Goal: Find specific page/section

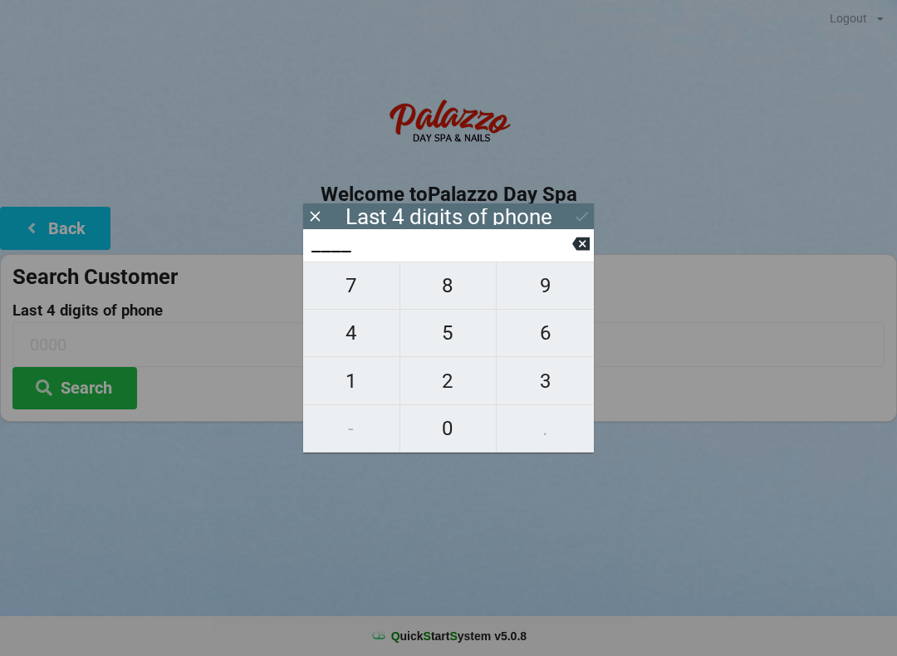
click at [449, 290] on span "8" at bounding box center [448, 285] width 96 height 35
type input "8___"
click at [343, 285] on span "7" at bounding box center [351, 285] width 96 height 35
type input "87__"
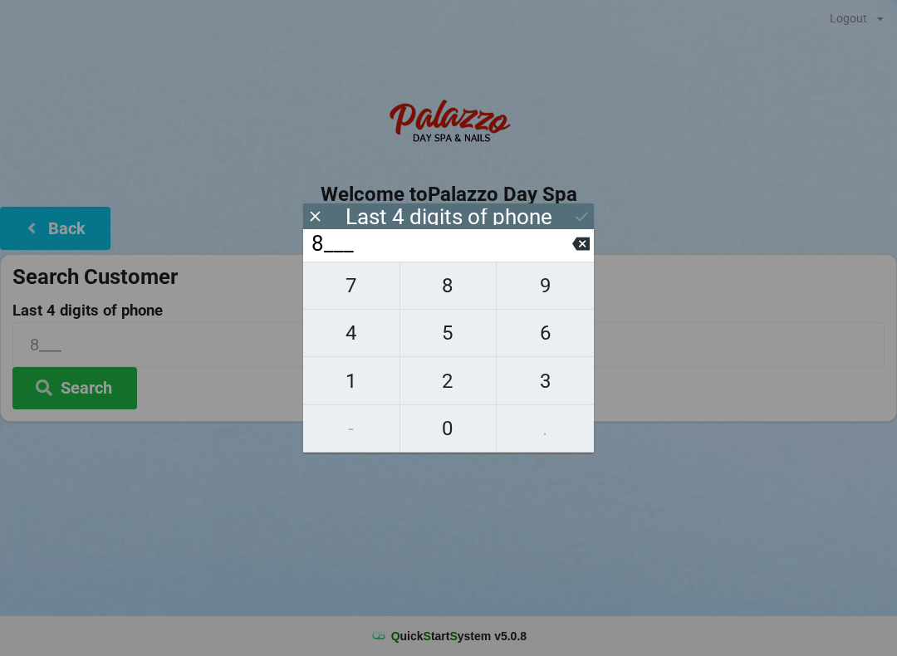
type input "87__"
click at [425, 435] on span "0" at bounding box center [448, 428] width 96 height 35
type input "870_"
click at [539, 378] on span "3" at bounding box center [545, 381] width 97 height 35
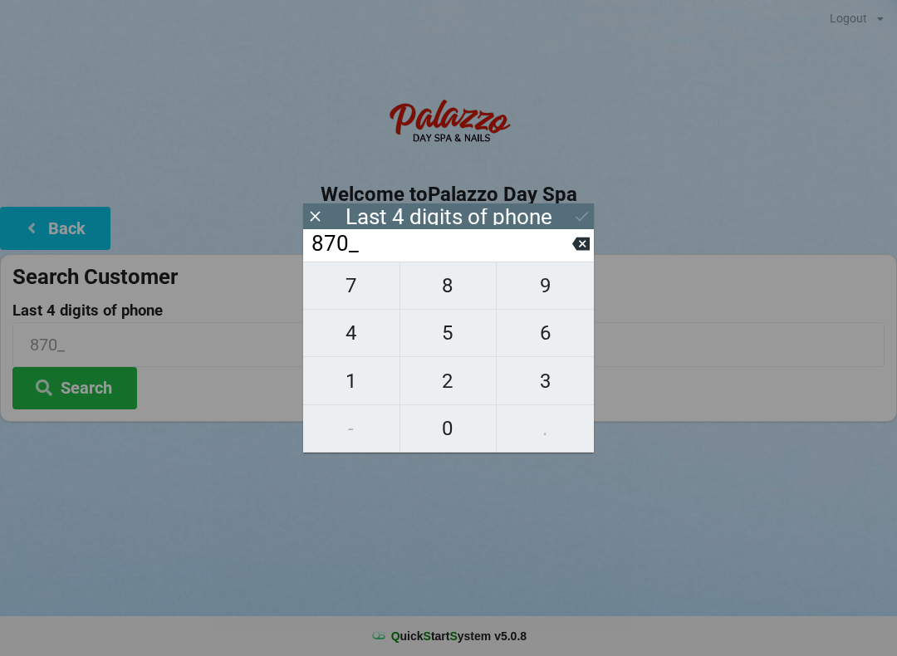
type input "8703"
click at [79, 392] on button "Search" at bounding box center [74, 388] width 125 height 42
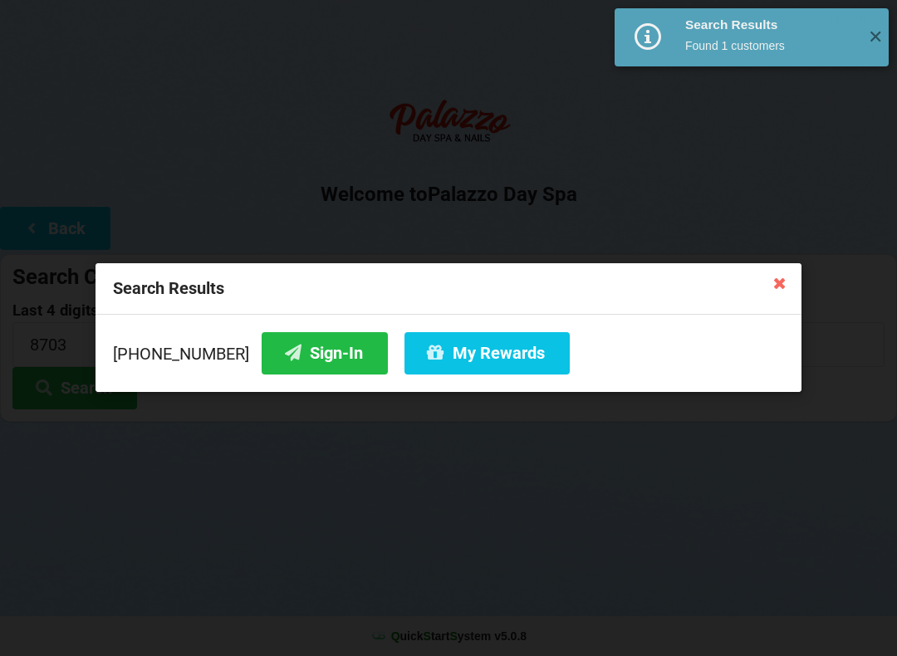
click at [479, 343] on button "My Rewards" at bounding box center [487, 353] width 165 height 42
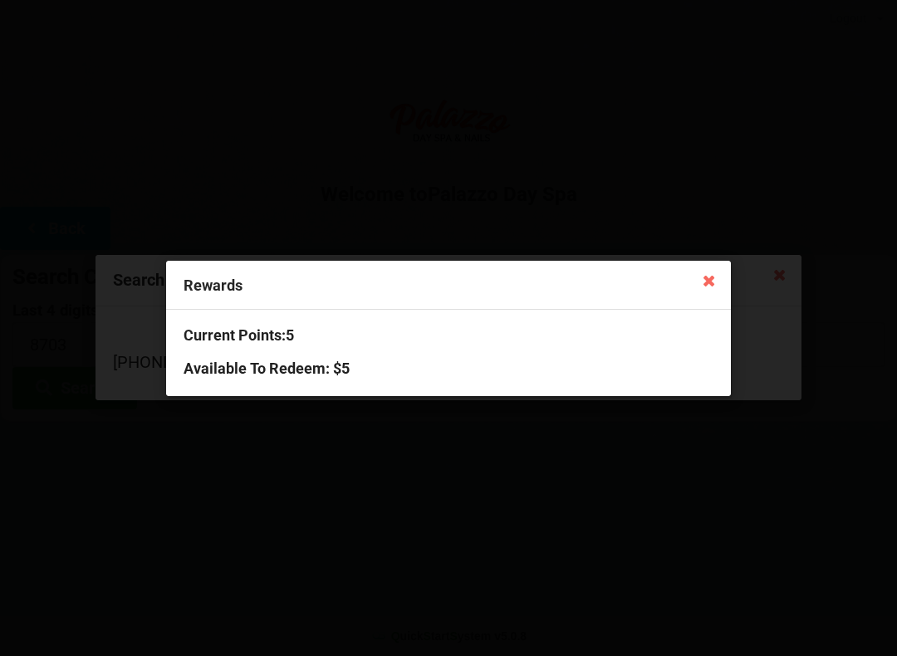
click at [698, 271] on icon at bounding box center [709, 280] width 27 height 27
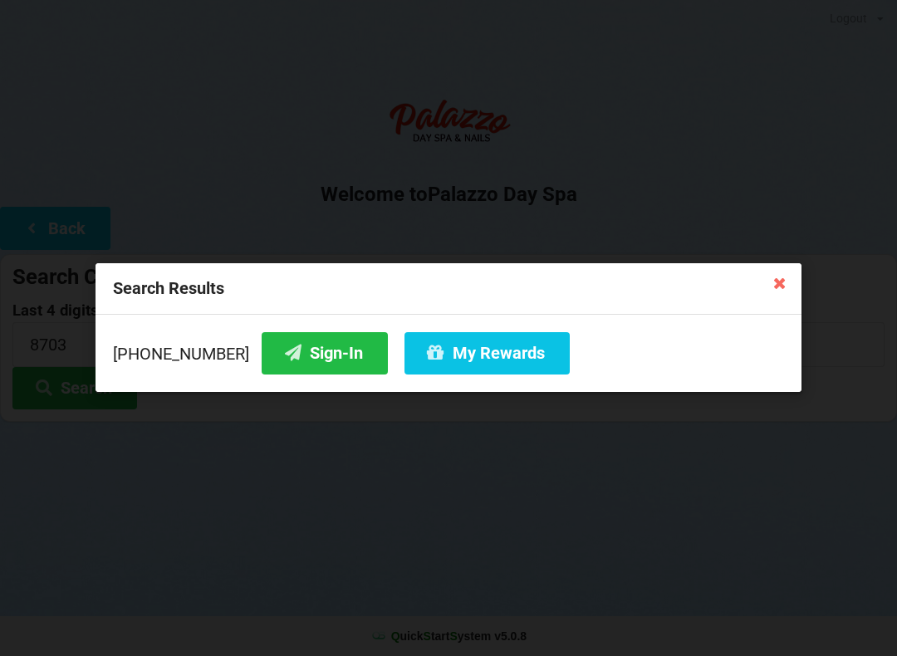
click at [315, 356] on button "Sign-In" at bounding box center [325, 353] width 126 height 42
